Goal: Transaction & Acquisition: Purchase product/service

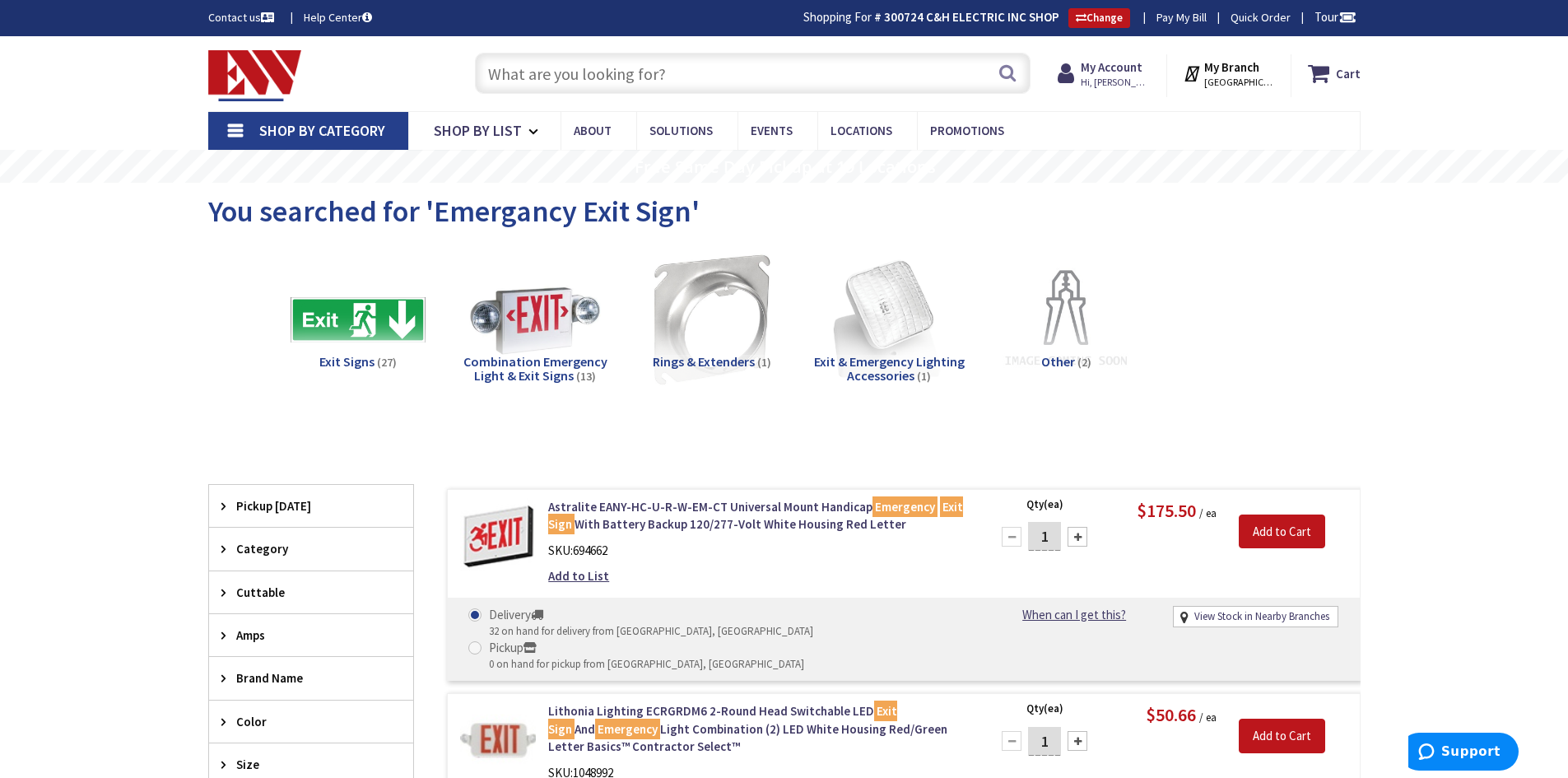
click at [520, 73] on input "text" at bounding box center [752, 73] width 555 height 41
paste input "EU2L-M12"
type input "EU2L-M12"
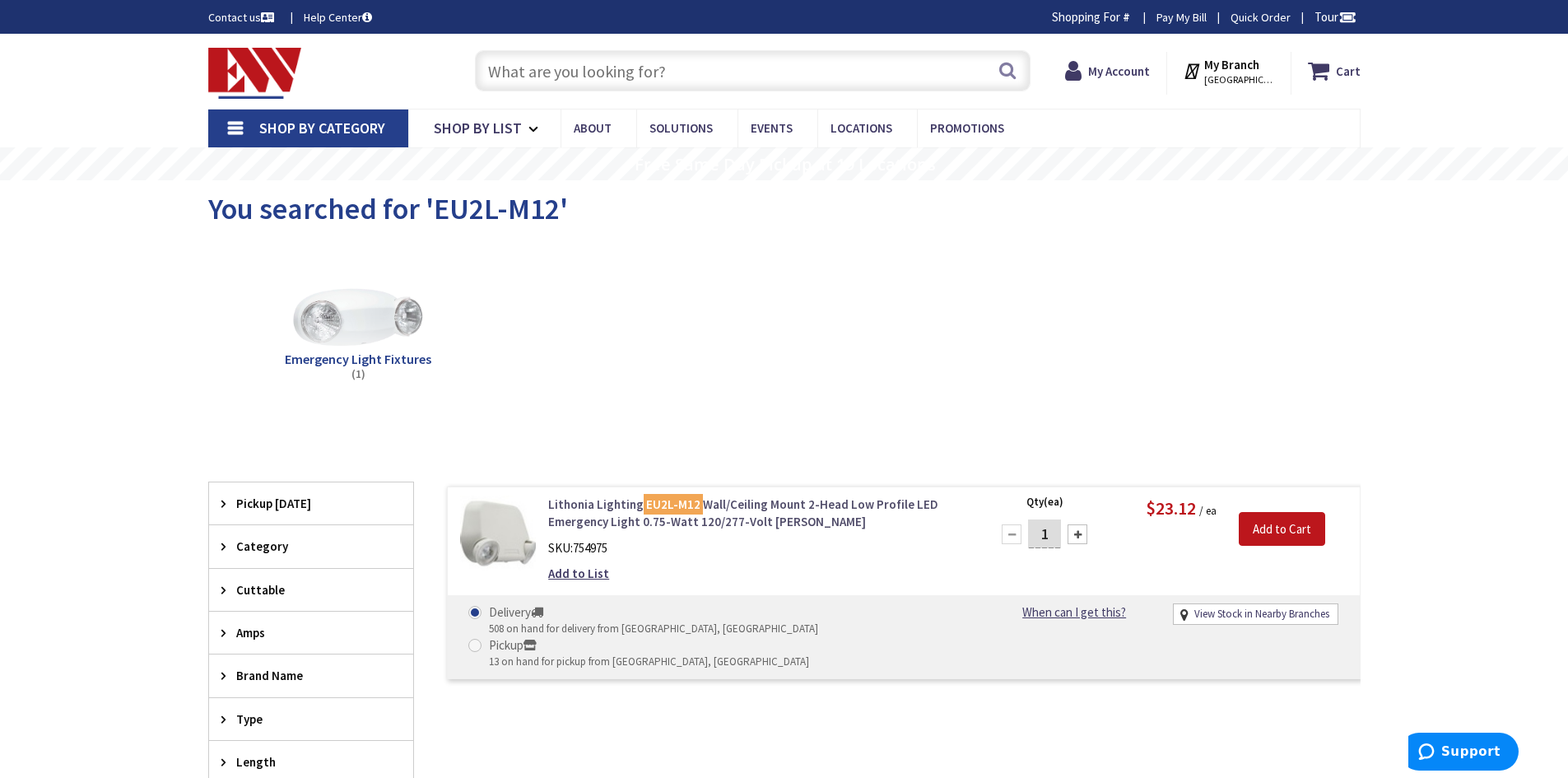
click at [761, 523] on link "Lithonia Lighting EU2L-M12 Wall/Ceiling Mount 2-Head Low Profile LED Emergency …" at bounding box center [758, 512] width 419 height 35
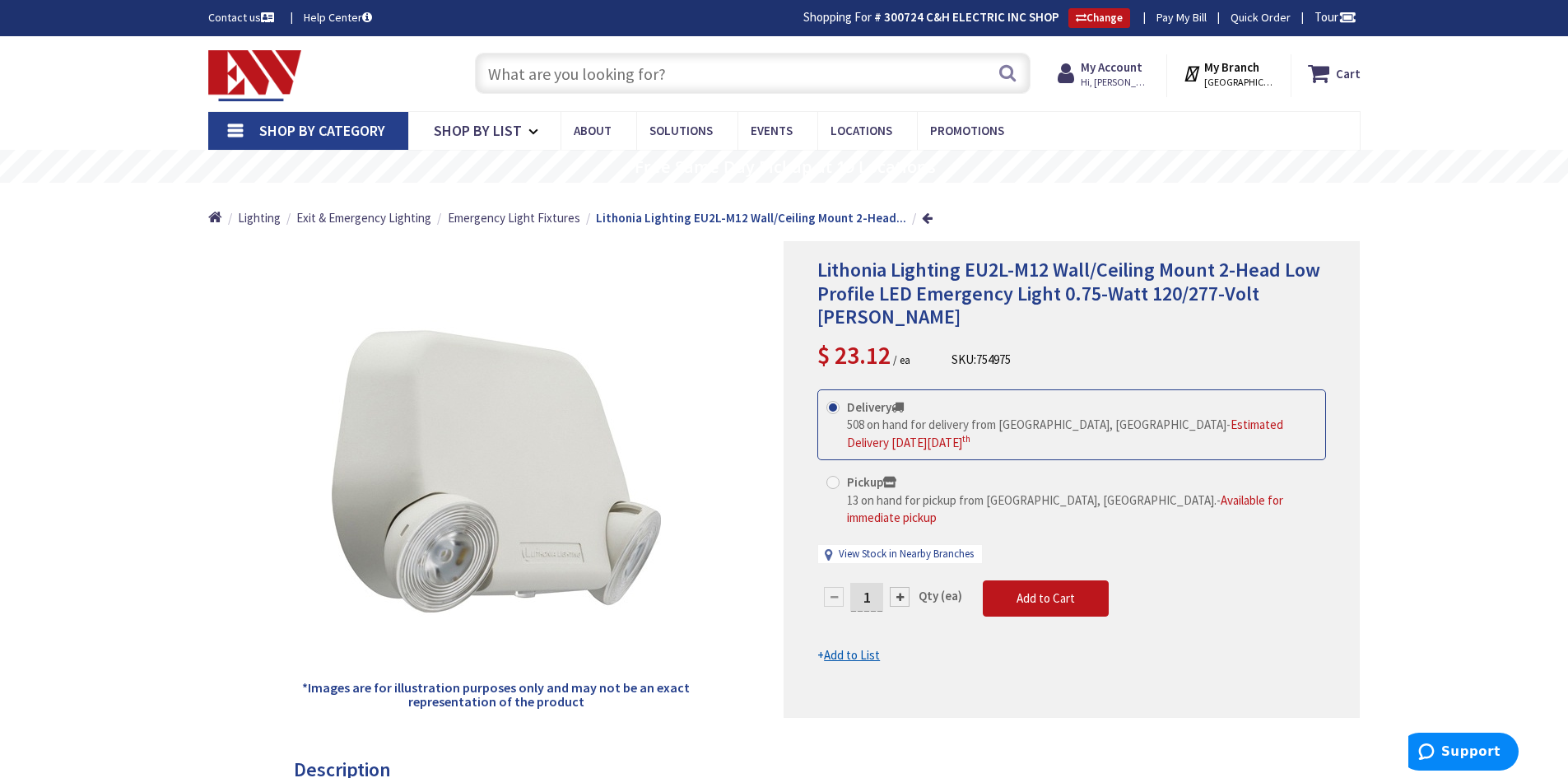
click at [563, 71] on input "text" at bounding box center [752, 73] width 555 height 41
paste input "EXRGELM6"
type input "EXRGELM6"
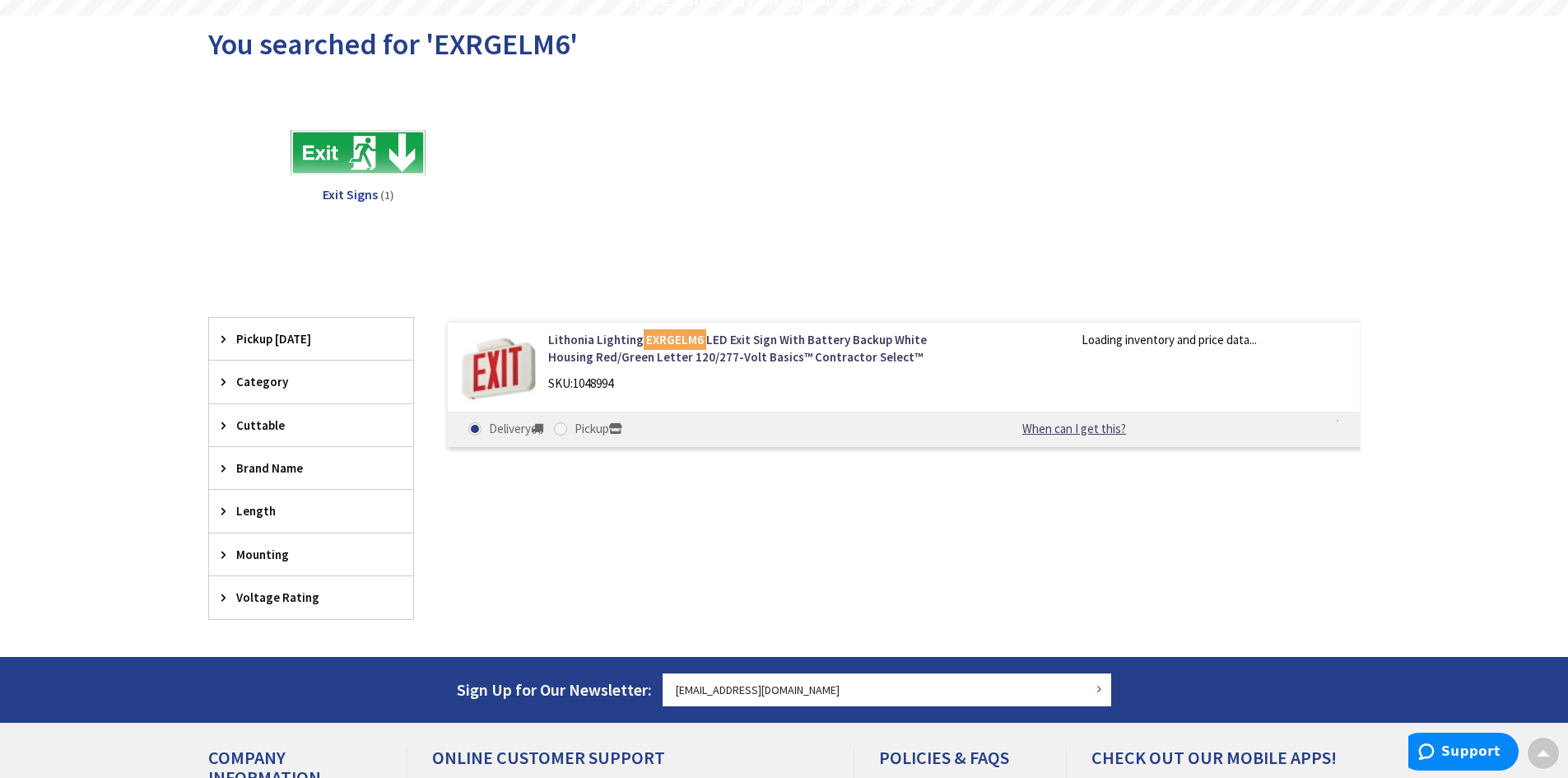
scroll to position [167, 0]
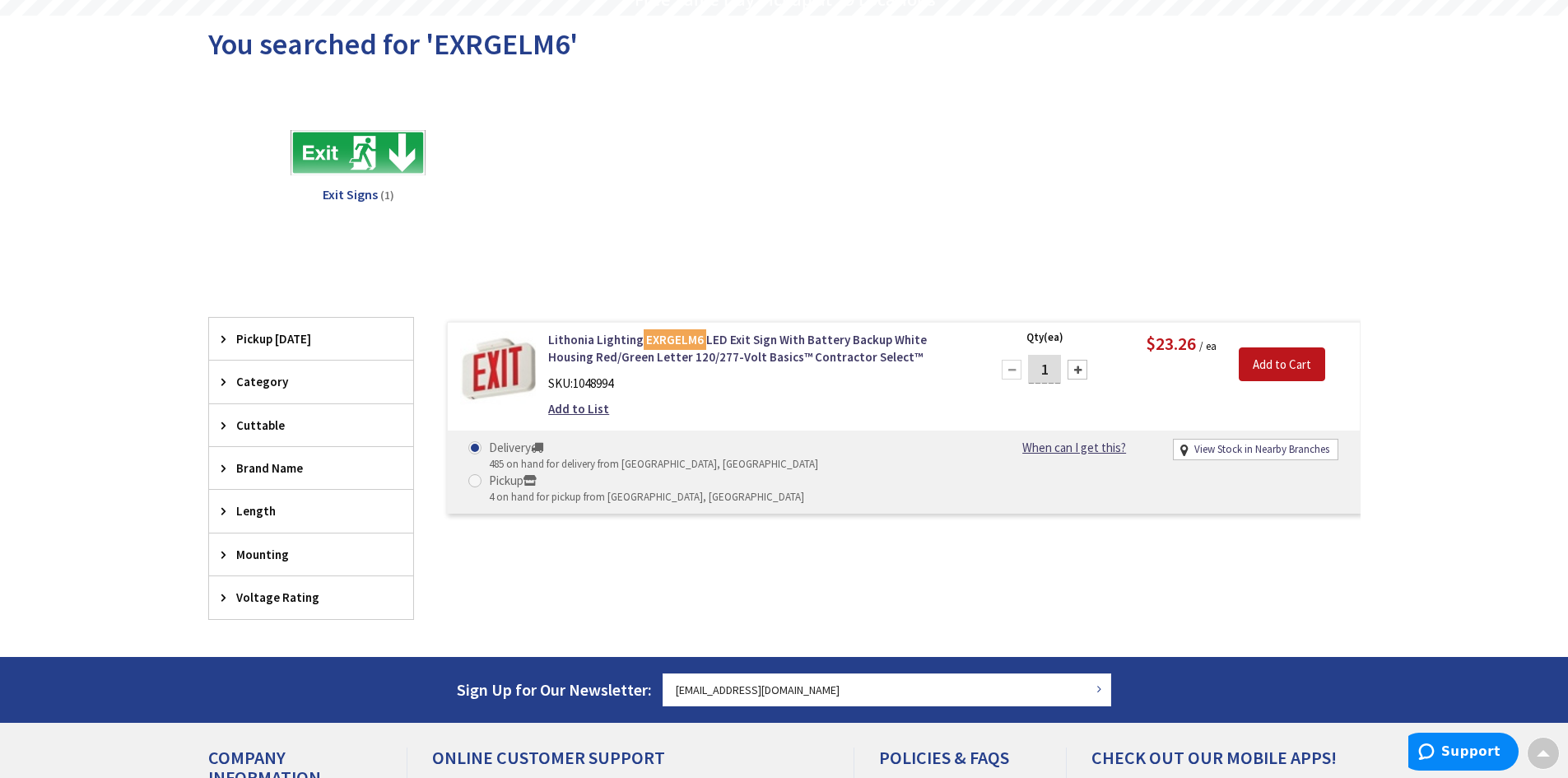
click at [489, 377] on img at bounding box center [498, 369] width 76 height 76
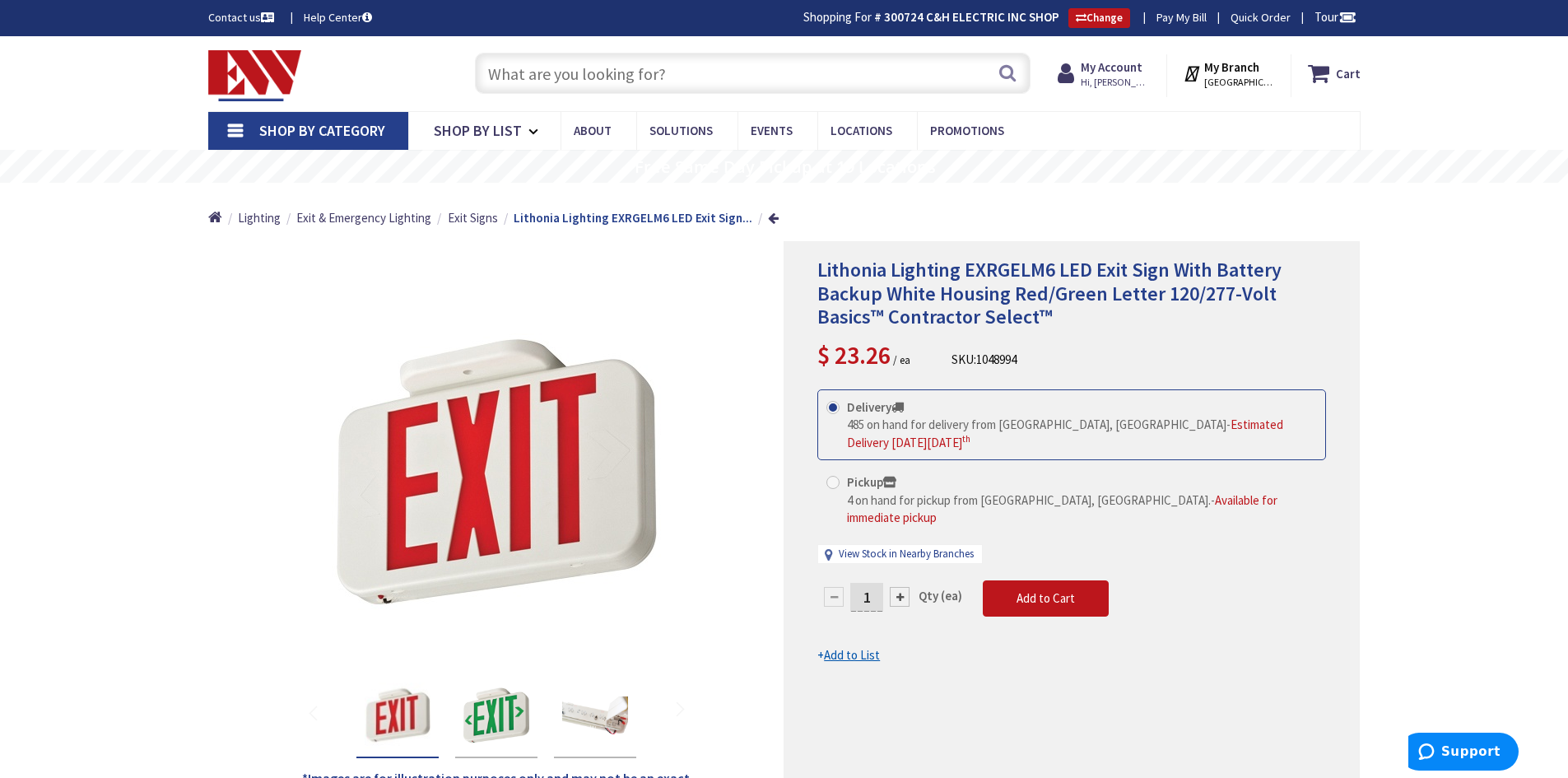
click at [555, 70] on input "text" at bounding box center [752, 73] width 555 height 41
paste input "ECRGRDM6"
type input "ECRGRDM6"
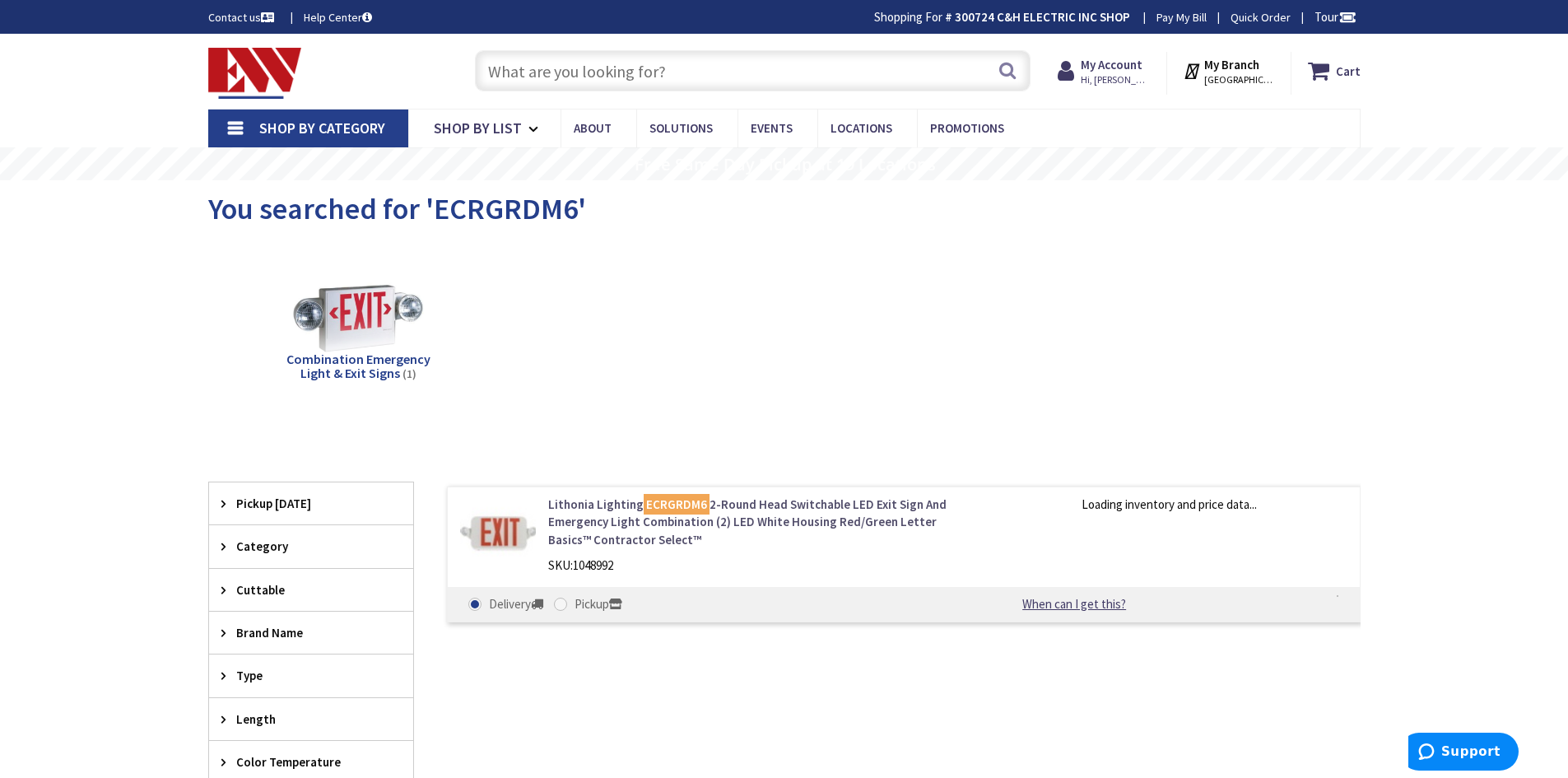
click at [582, 521] on link "Lithonia Lighting ECRGRDM6 2-Round Head Switchable LED Exit Sign And Emergency …" at bounding box center [758, 521] width 419 height 53
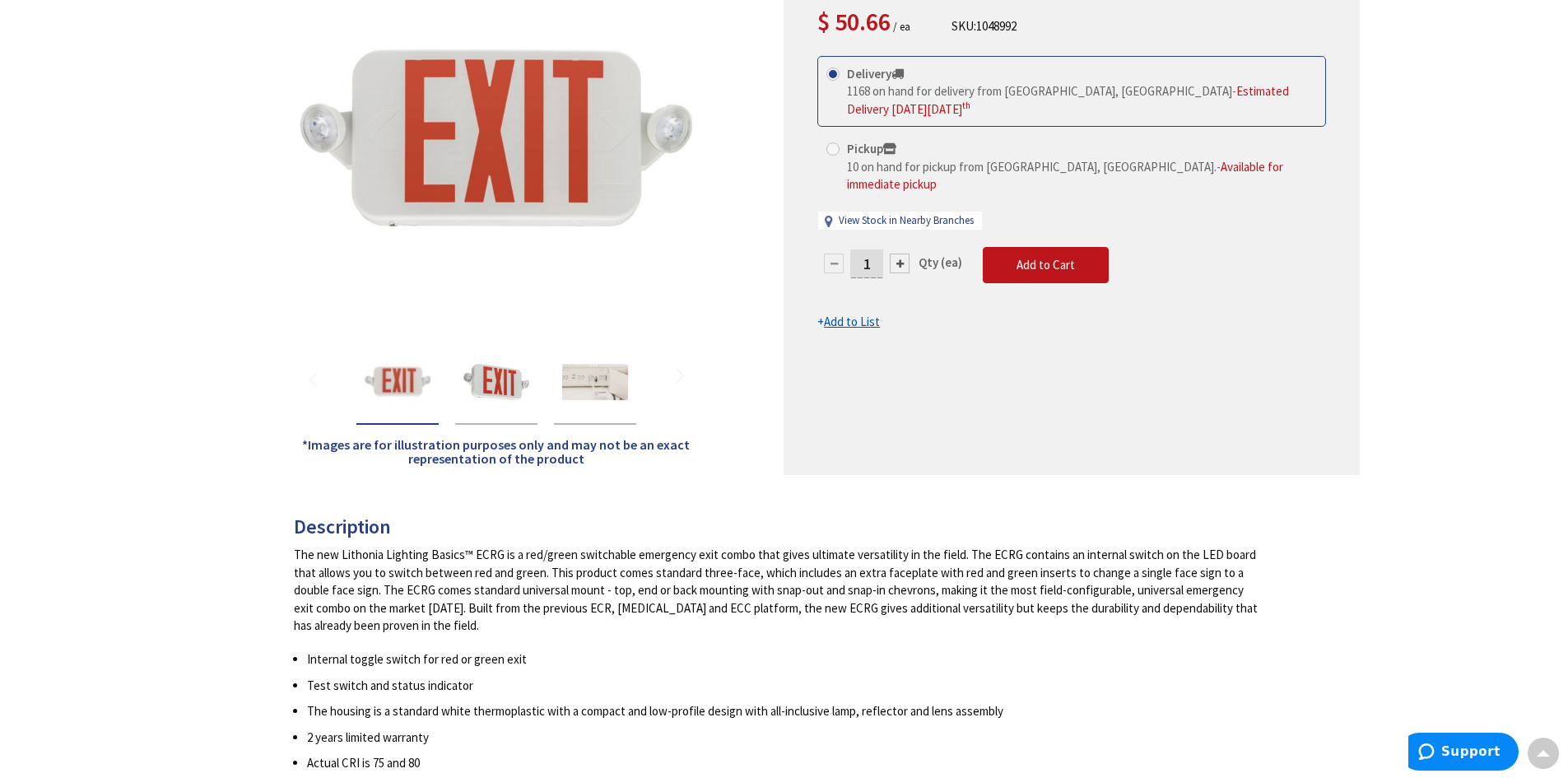
scroll to position [22, 0]
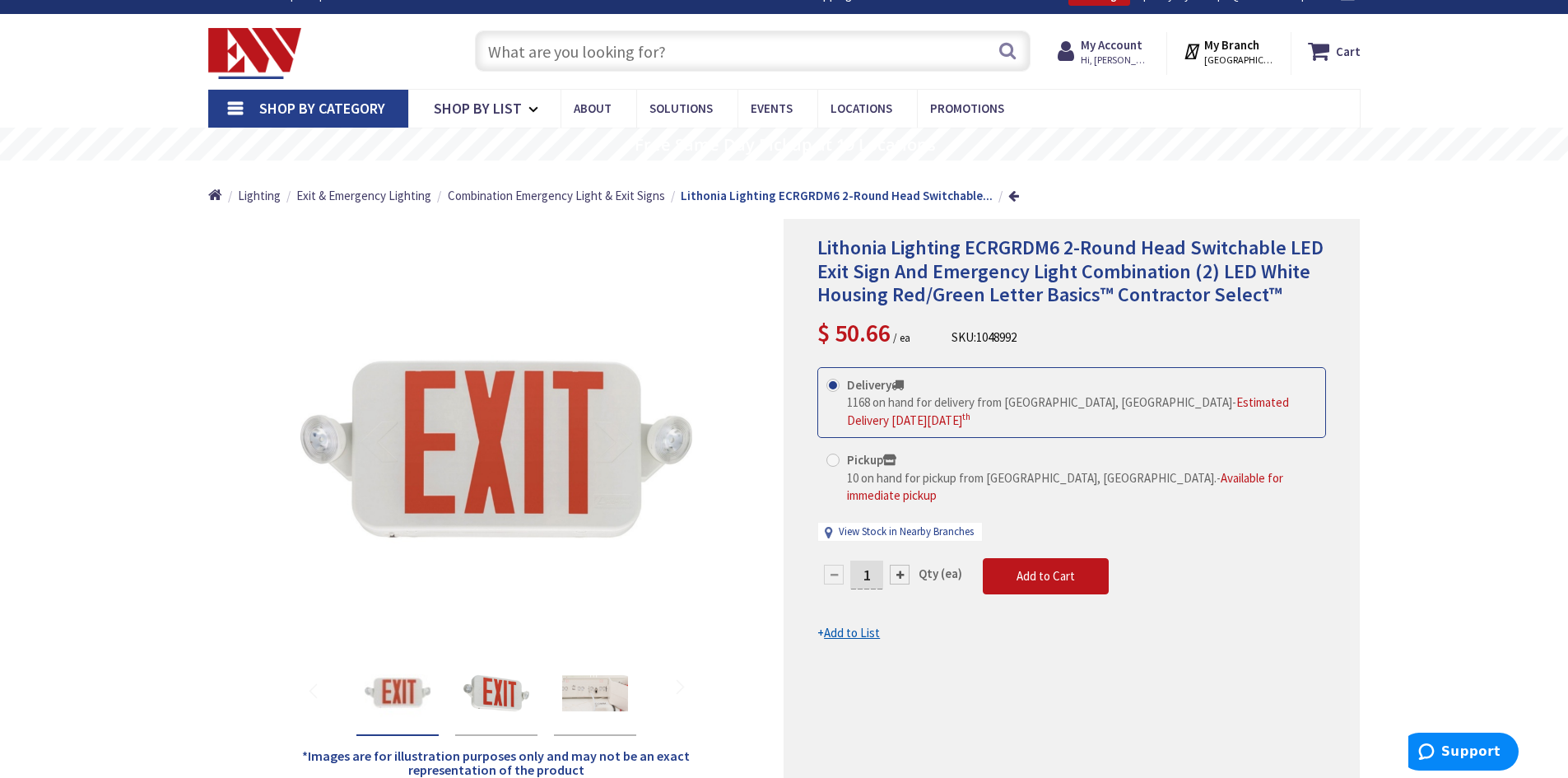
click at [540, 45] on input "text" at bounding box center [752, 51] width 555 height 41
paste input "EU2L-M12"
type input "EU2L-M12"
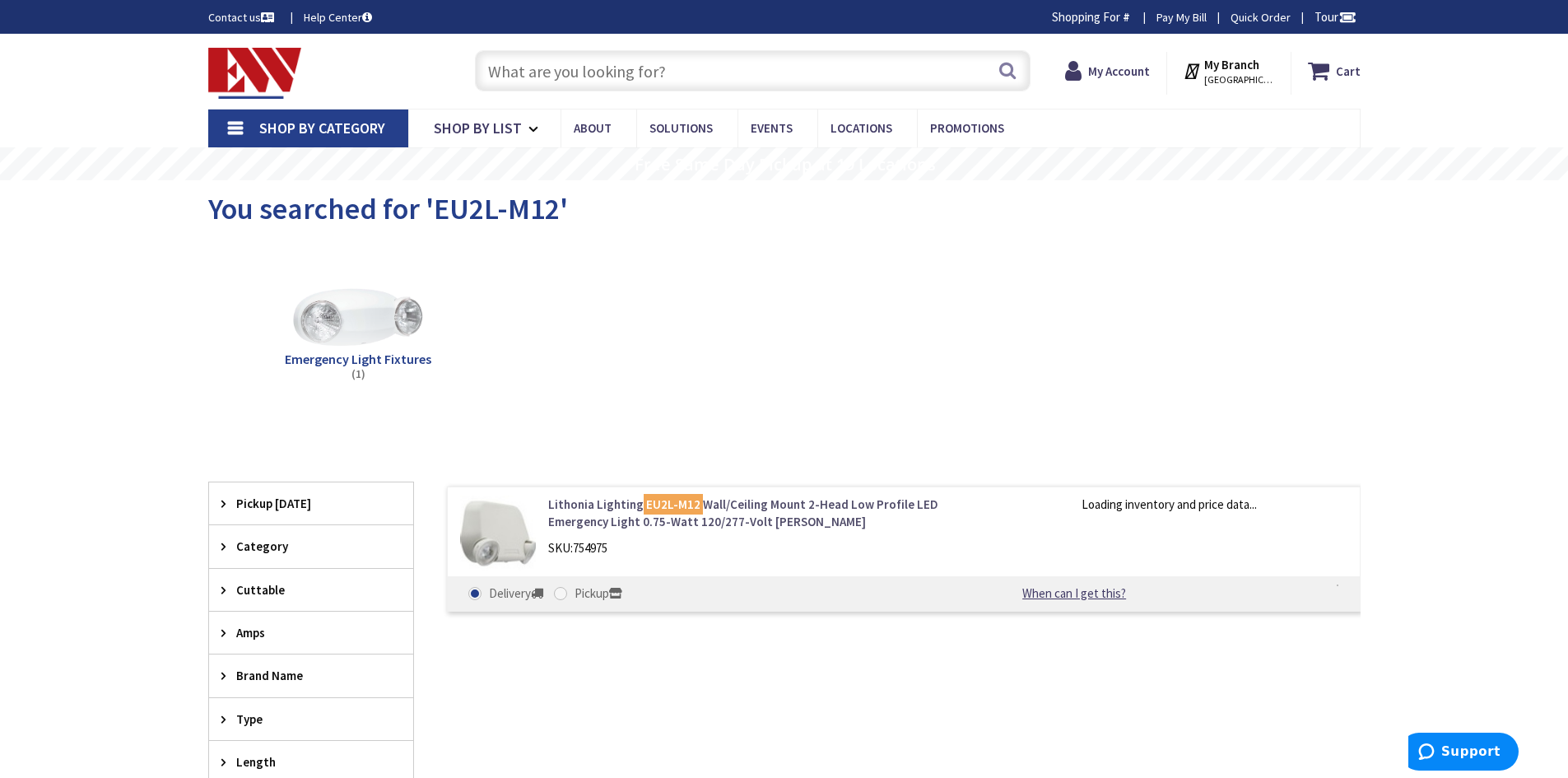
click at [591, 517] on link "Lithonia Lighting EU2L-M12 Wall/Ceiling Mount 2-Head Low Profile LED Emergency …" at bounding box center [758, 512] width 419 height 35
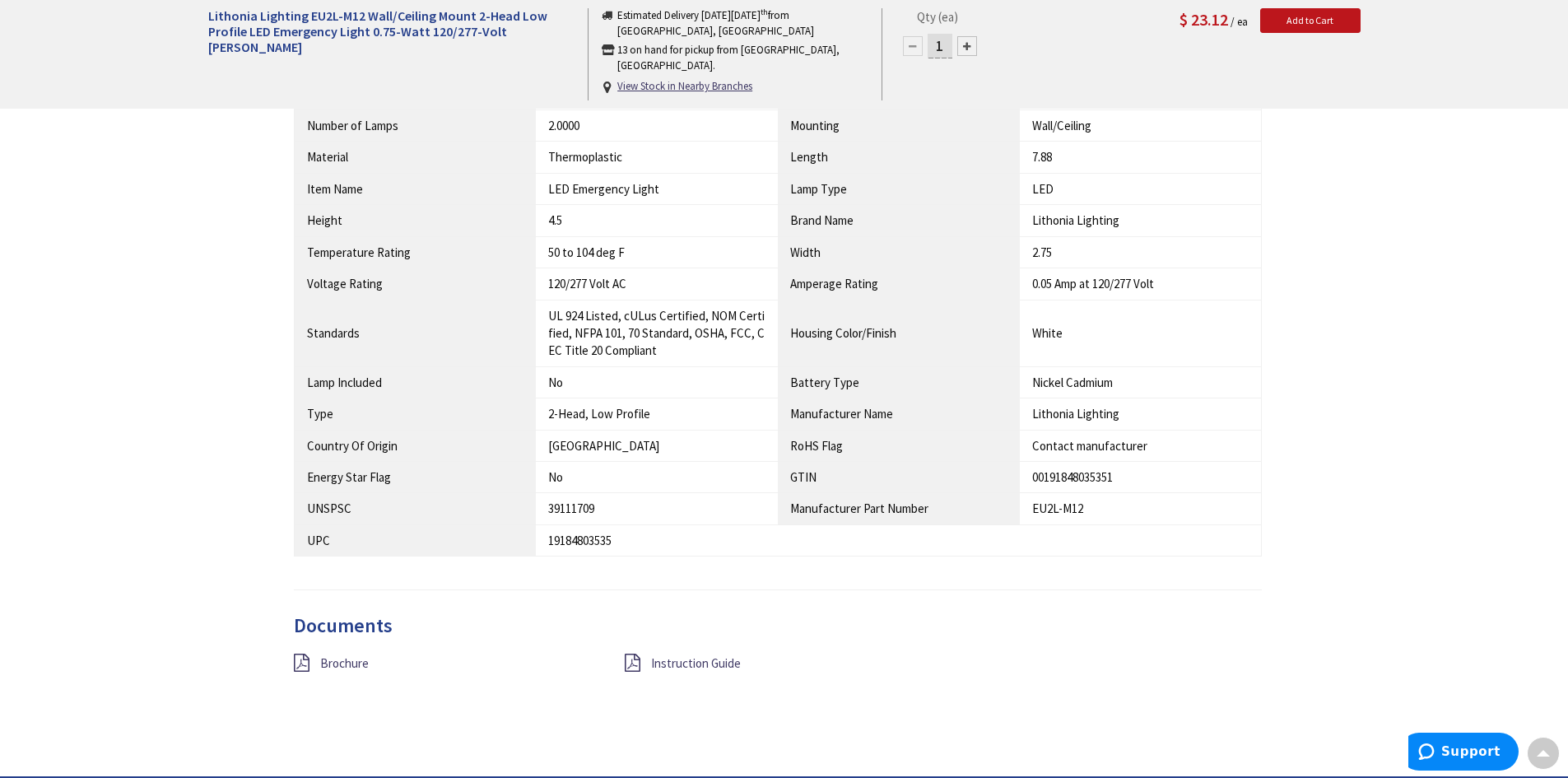
scroll to position [1070, 0]
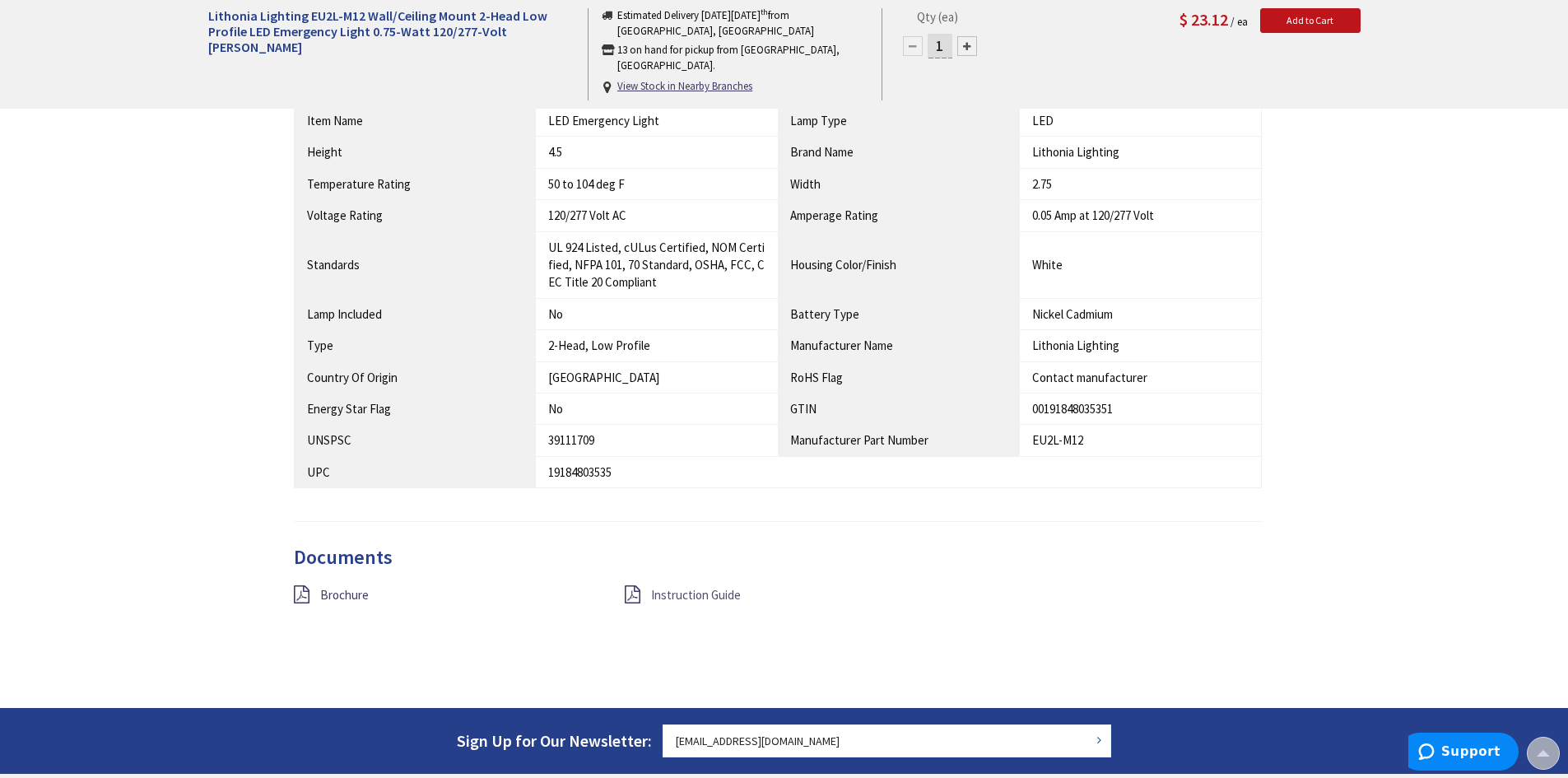
click at [663, 594] on span "Instruction Guide" at bounding box center [696, 594] width 90 height 15
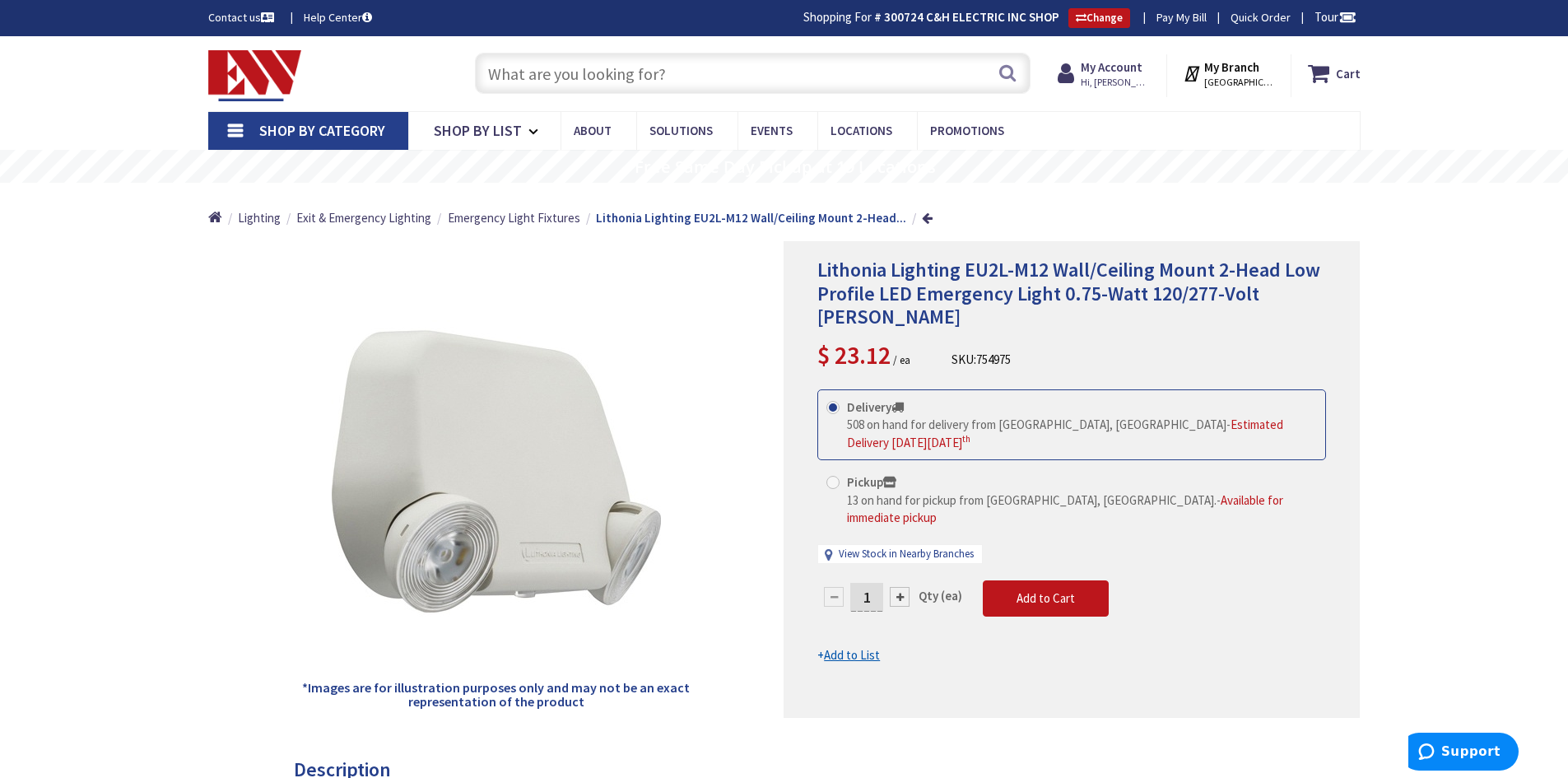
paste input "ECRG SQ"
type input "ECRG SQ"
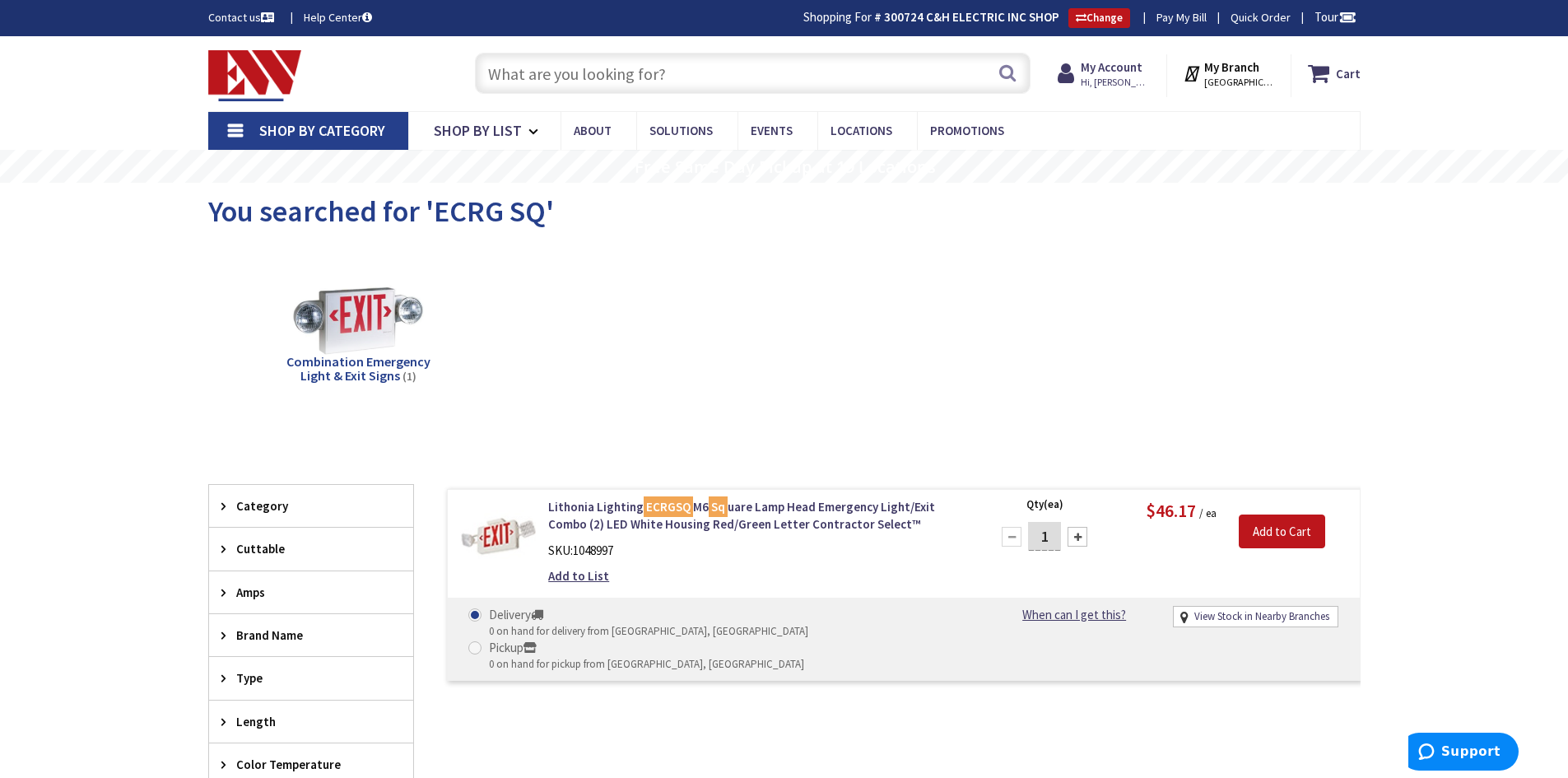
click at [513, 531] on img at bounding box center [498, 536] width 76 height 76
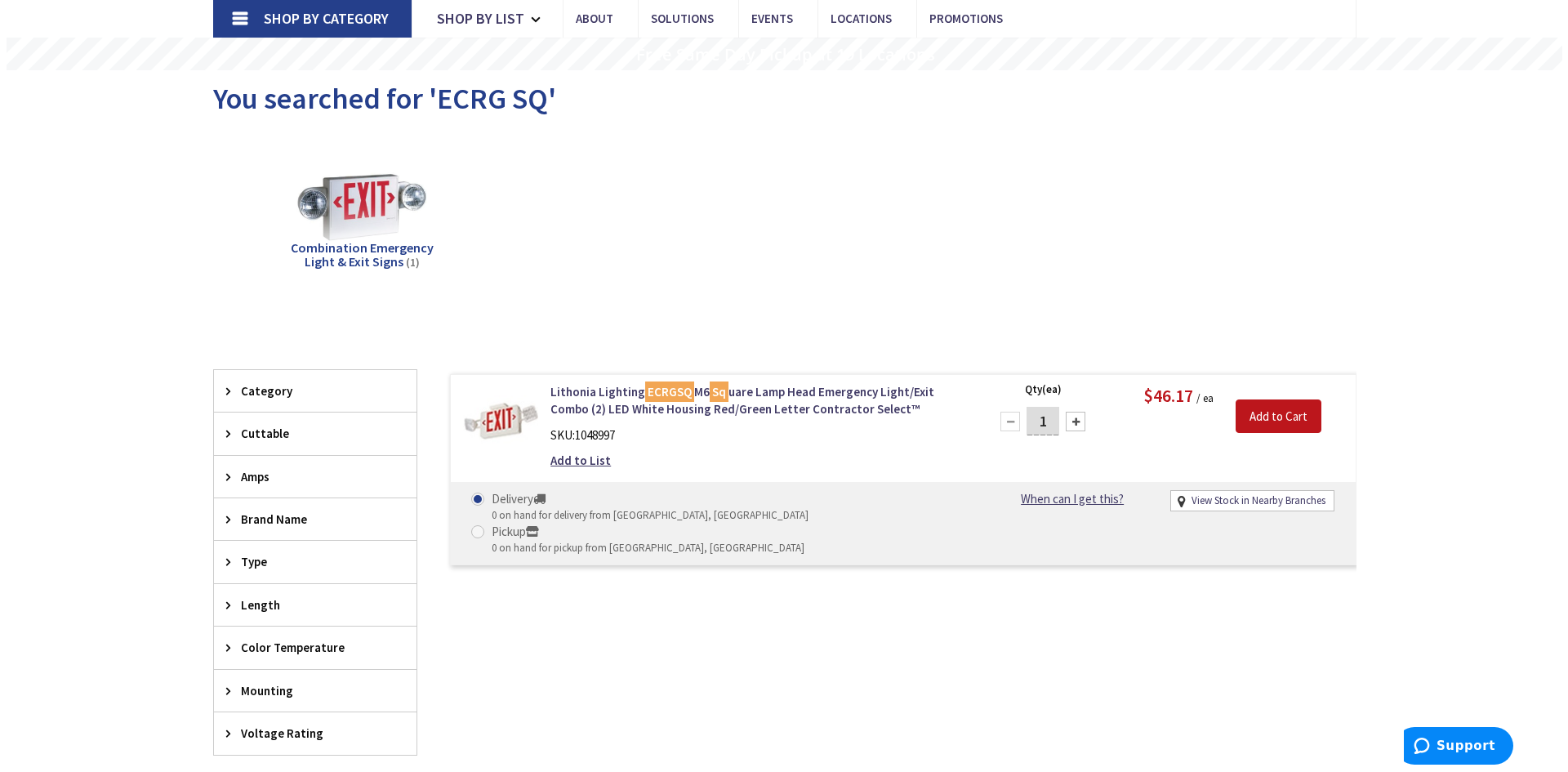
scroll to position [111, 0]
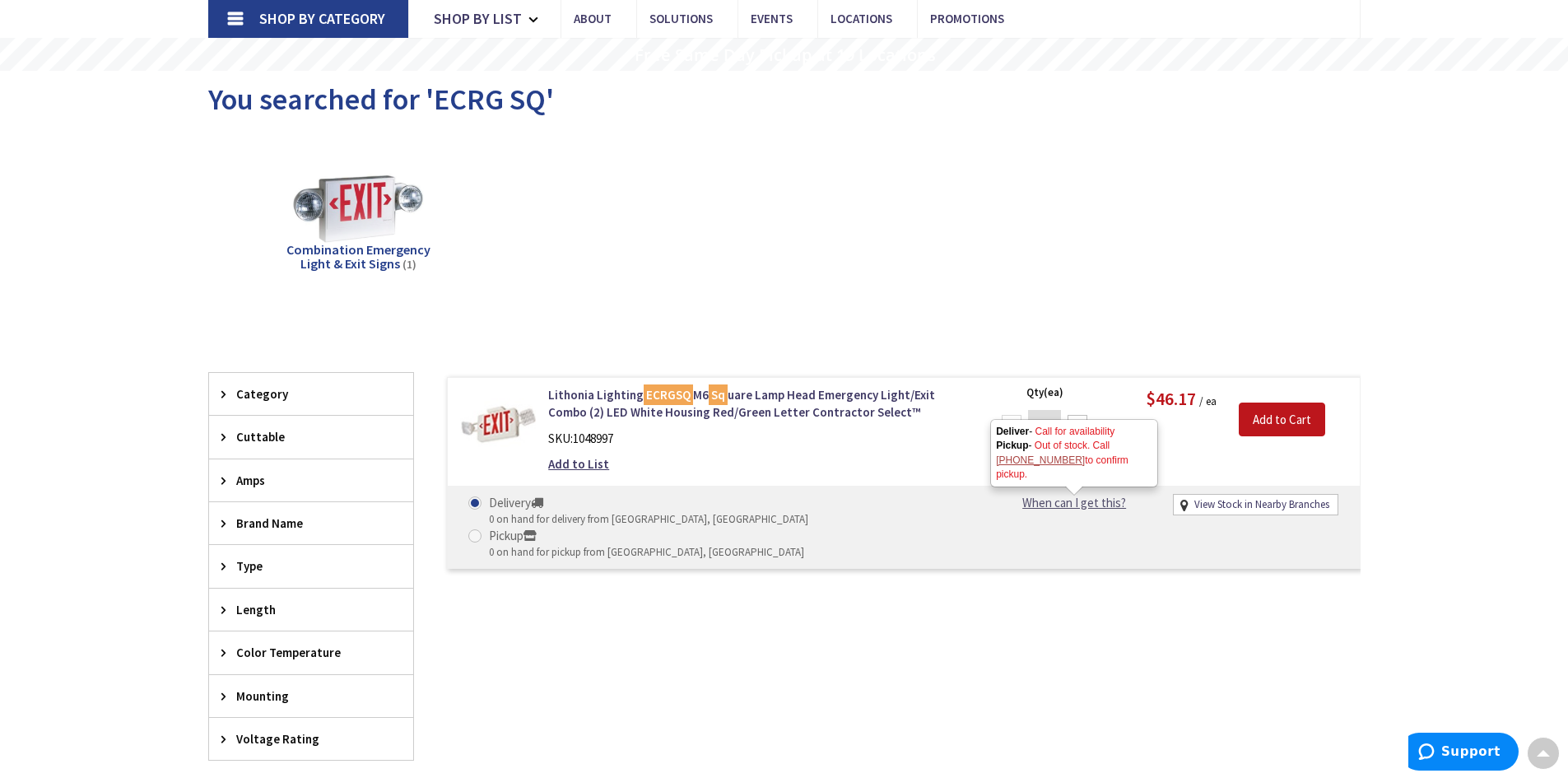
click at [1071, 509] on link "When can I get this?" at bounding box center [1074, 503] width 168 height 17
click at [1063, 602] on div "Lithonia Lighting ECRGSQ M6 Sq uare Lamp Head Emergency Light/Exit Combo (2) LE…" at bounding box center [887, 567] width 946 height 389
click at [1245, 507] on link "View Stock in Nearby Branches" at bounding box center [1261, 505] width 135 height 15
select select "data-availability"
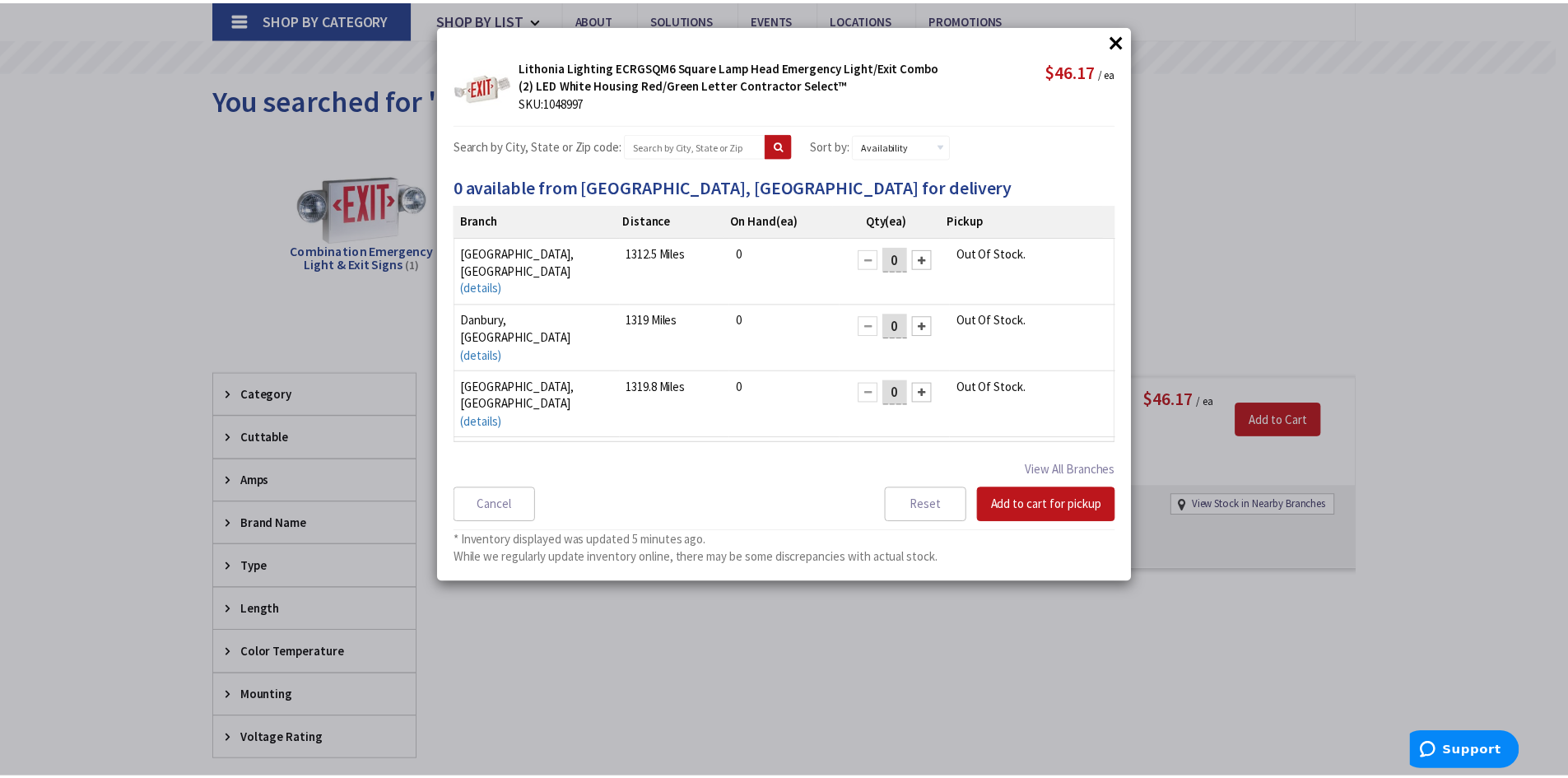
scroll to position [12, 0]
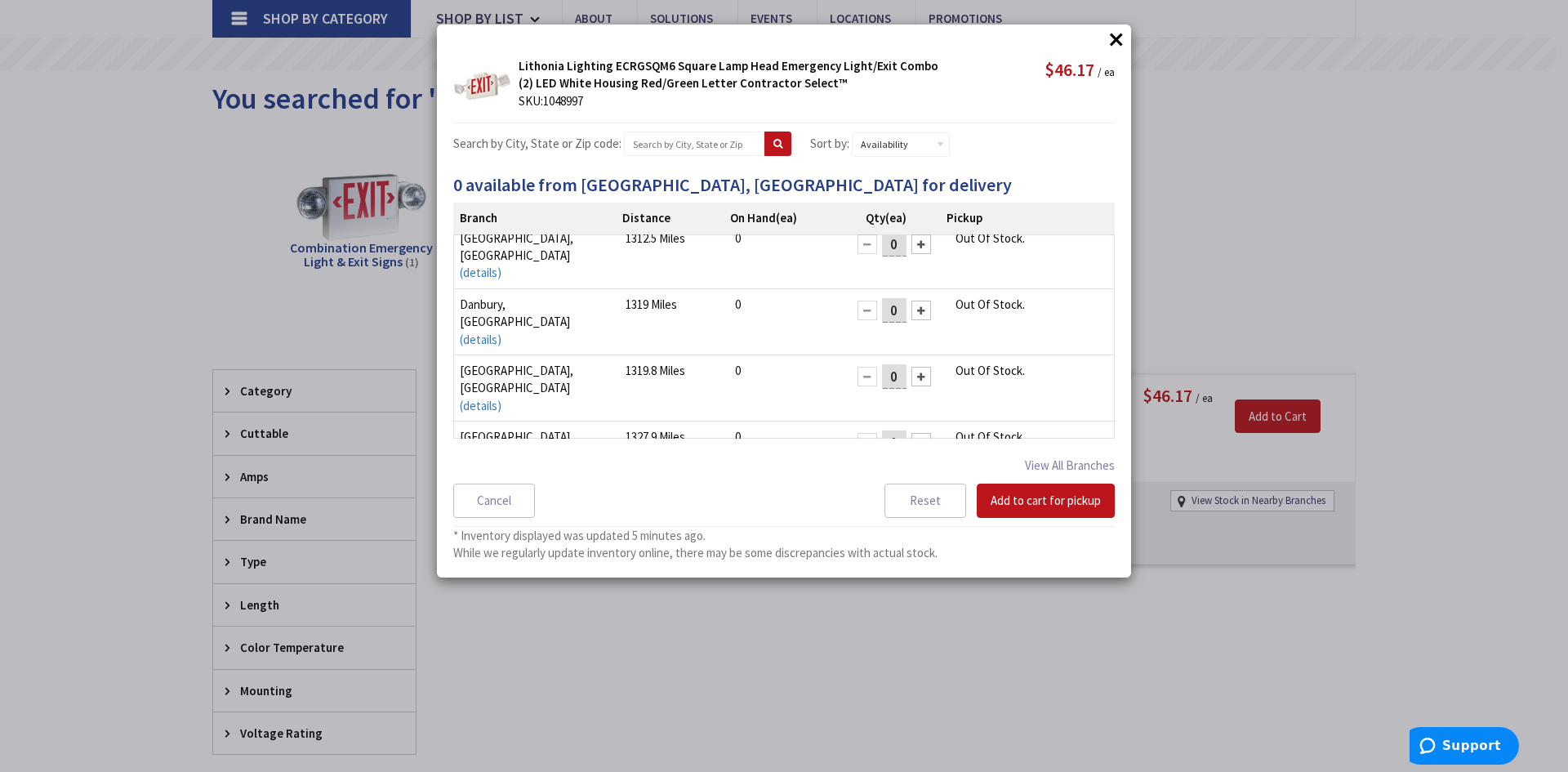
click at [1115, 36] on button "×" at bounding box center [1116, 39] width 25 height 25
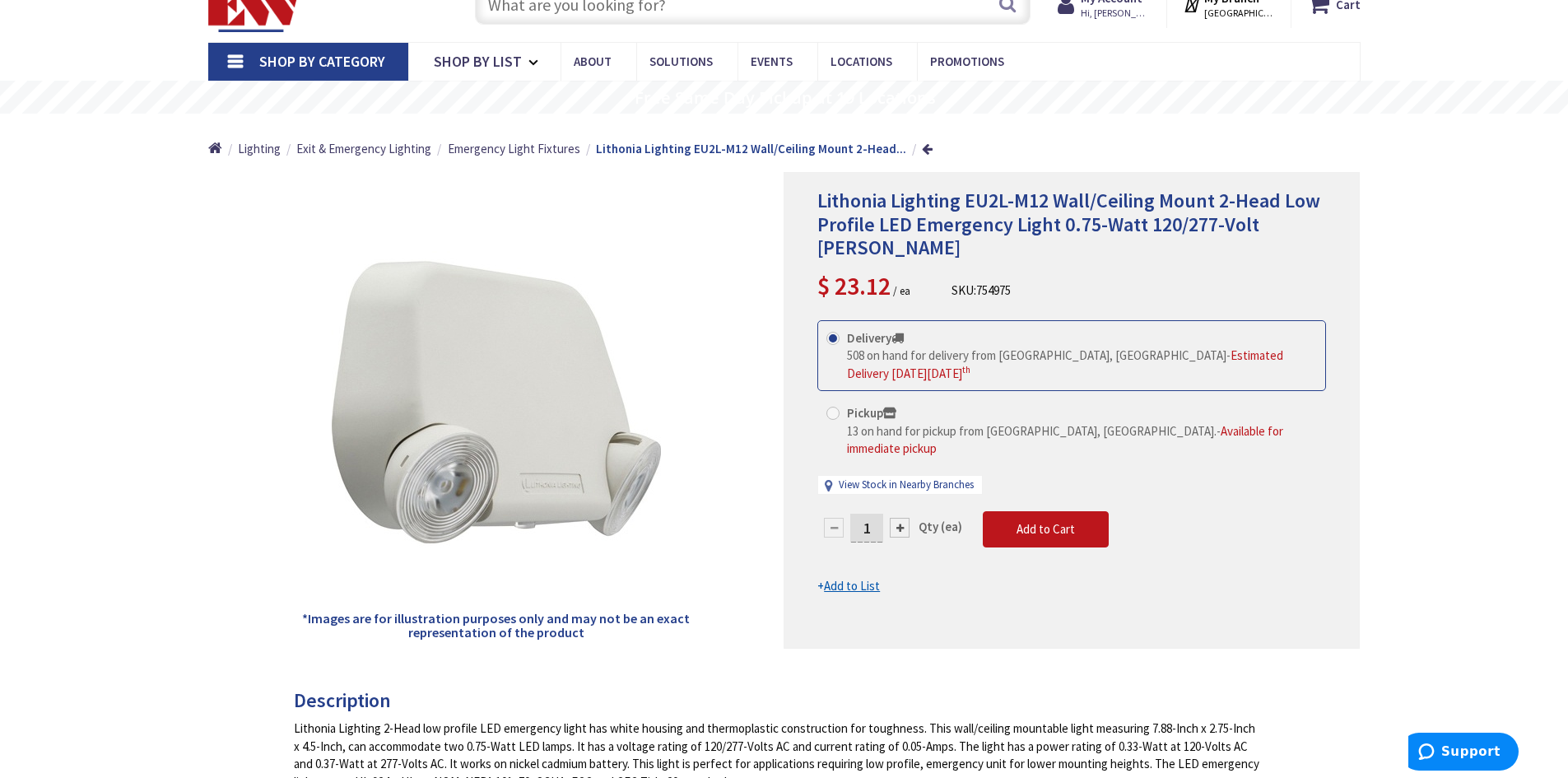
scroll to position [72, 0]
